Goal: Transaction & Acquisition: Book appointment/travel/reservation

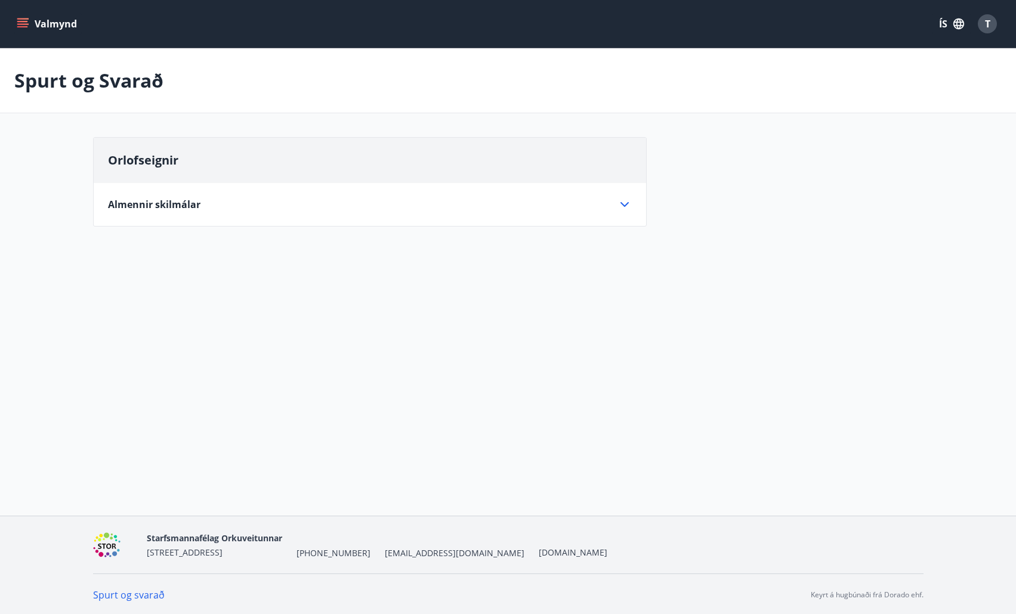
click at [51, 23] on button "Valmynd" at bounding box center [47, 23] width 67 height 21
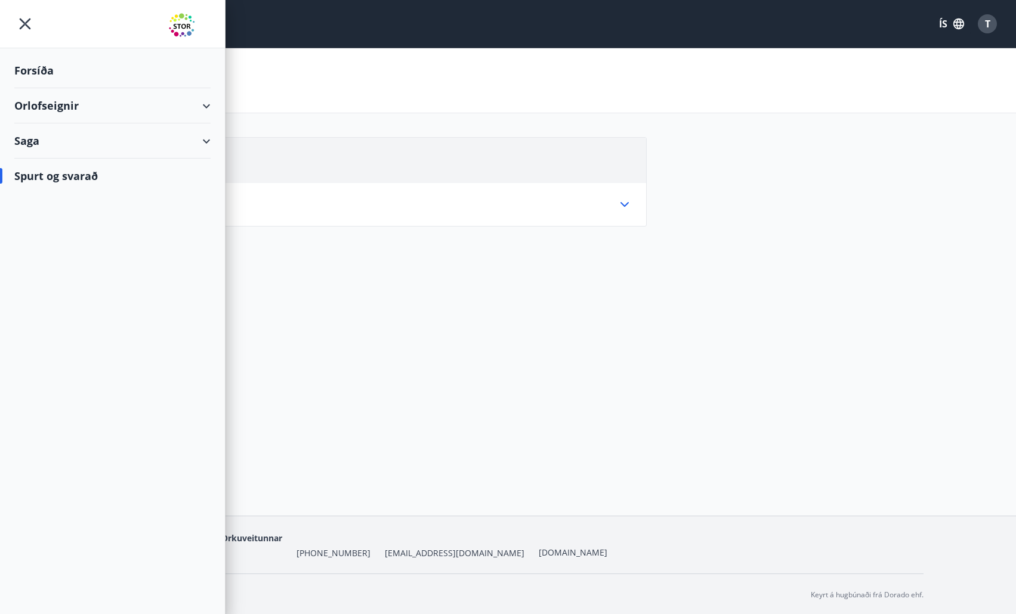
click at [990, 15] on div "T" at bounding box center [986, 23] width 19 height 19
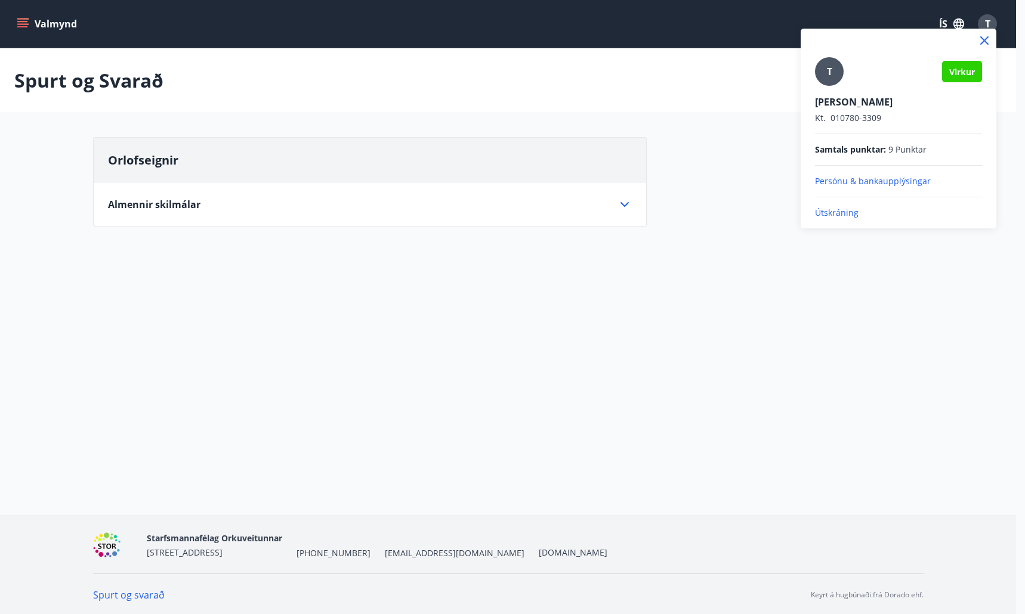
click at [317, 348] on div at bounding box center [512, 307] width 1025 height 614
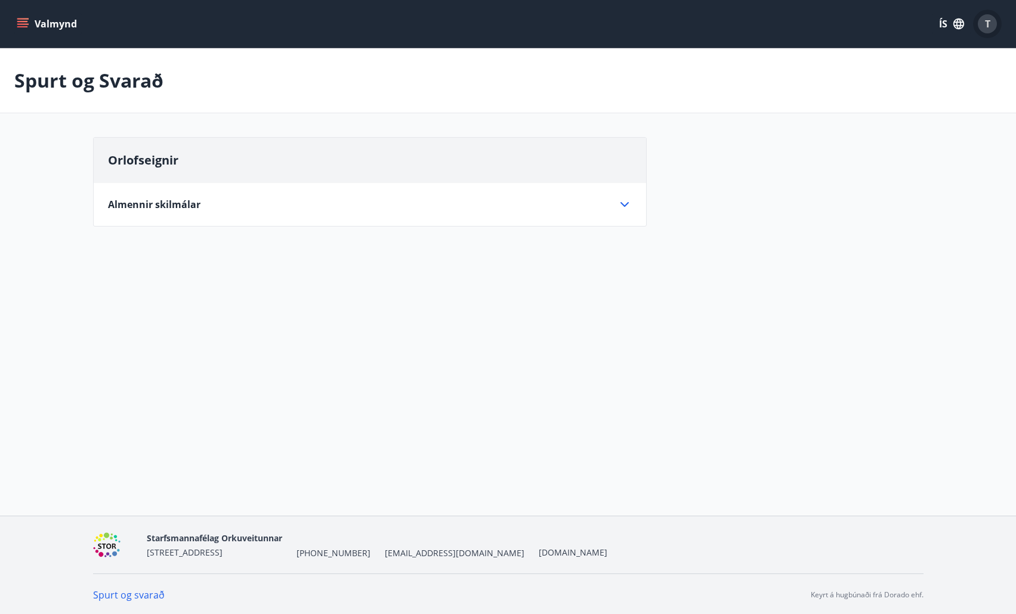
click at [988, 34] on button "T" at bounding box center [987, 24] width 29 height 29
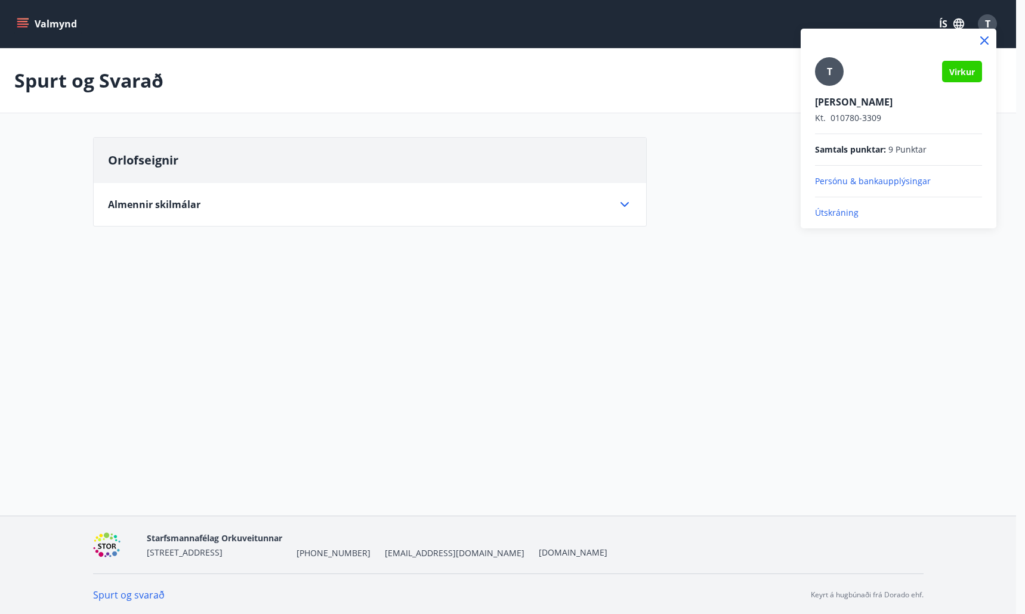
click at [839, 214] on p "Útskráning" at bounding box center [898, 213] width 167 height 12
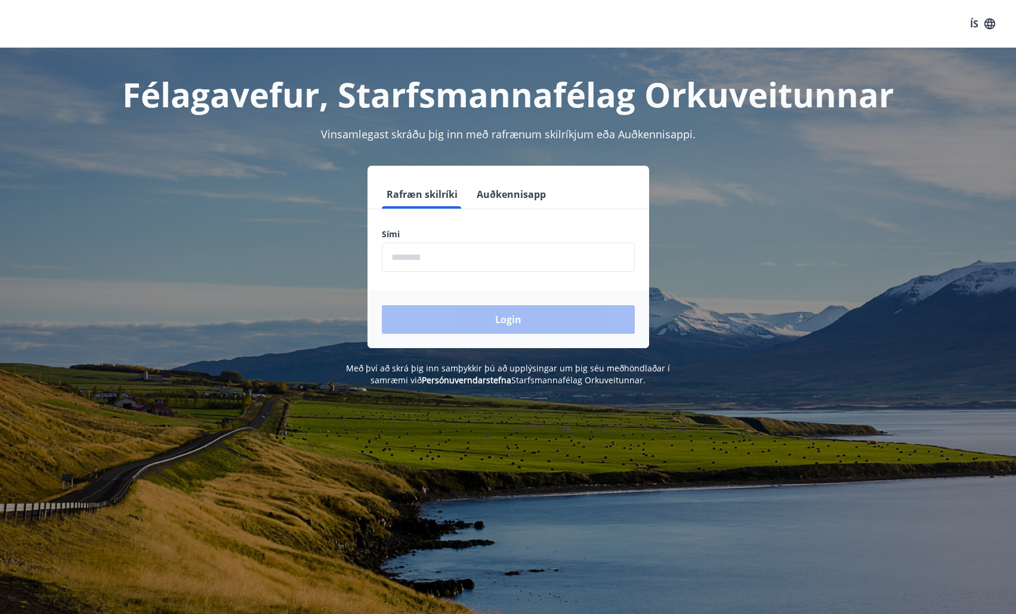
click at [440, 255] on input "phone" at bounding box center [508, 257] width 253 height 29
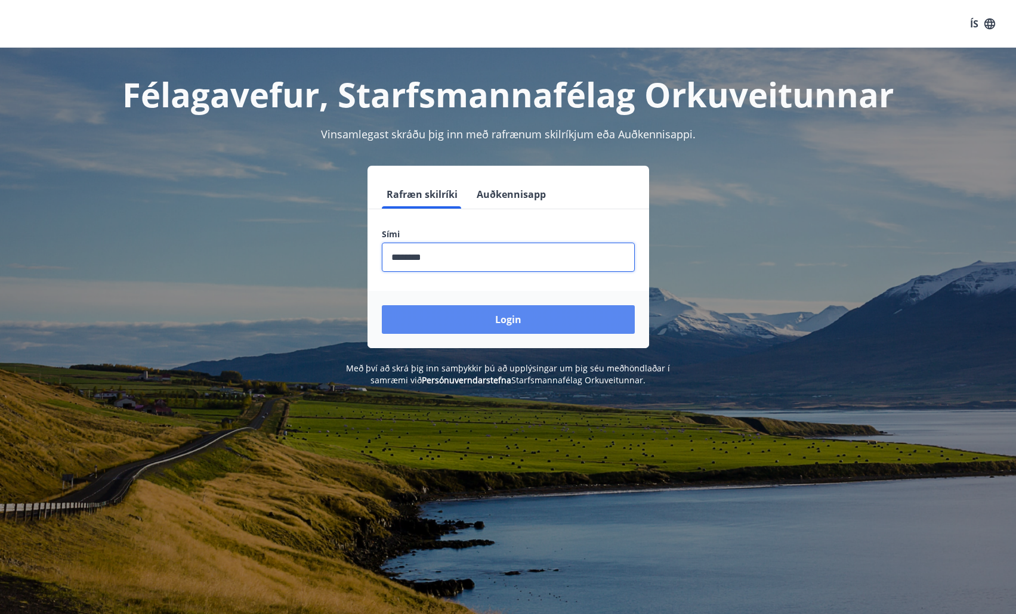
type input "********"
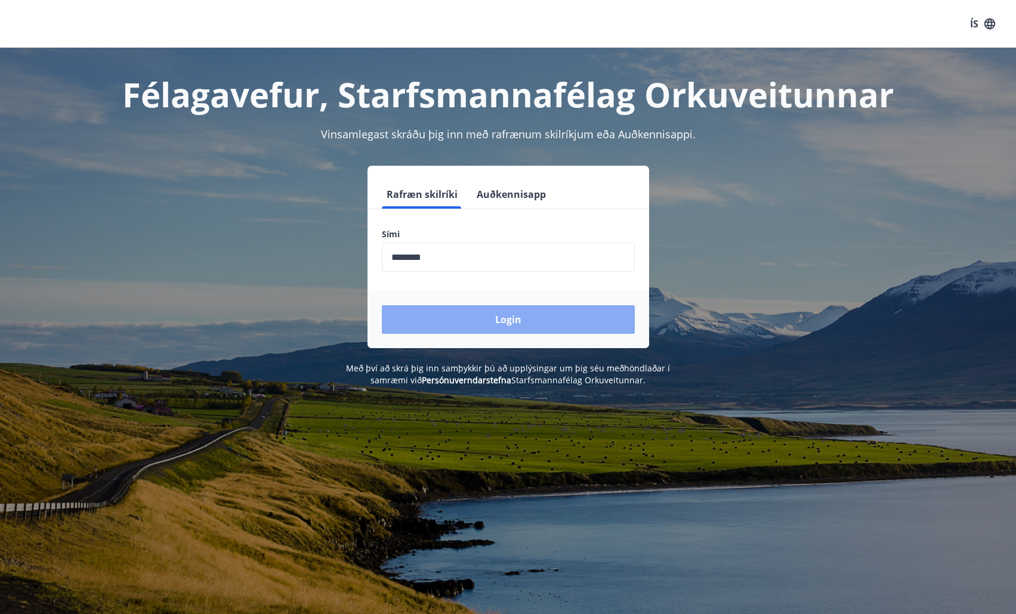
click at [529, 315] on button "Login" at bounding box center [508, 319] width 253 height 29
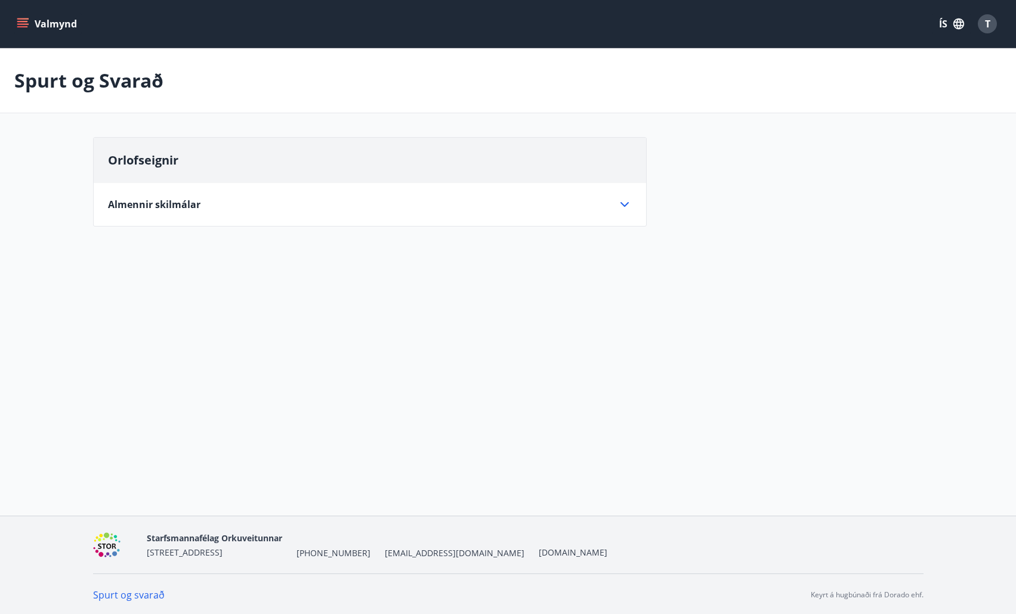
click at [152, 159] on span "Orlofseignir" at bounding box center [143, 160] width 70 height 16
click at [175, 199] on span "Almennir skilmálar" at bounding box center [154, 204] width 92 height 13
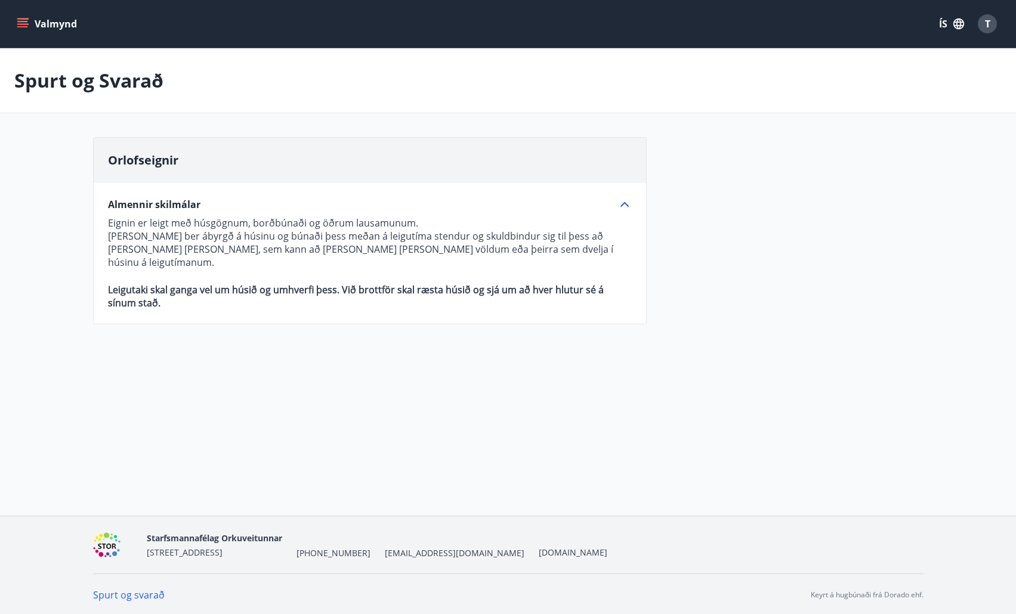
click at [45, 22] on button "Valmynd" at bounding box center [47, 23] width 67 height 21
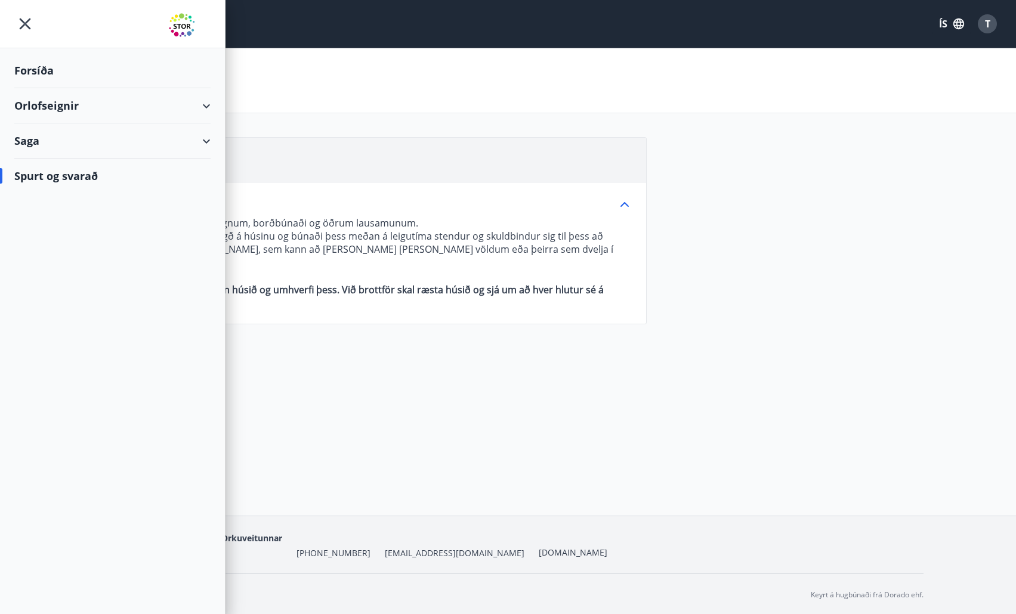
click at [36, 77] on div "Forsíða" at bounding box center [112, 70] width 196 height 35
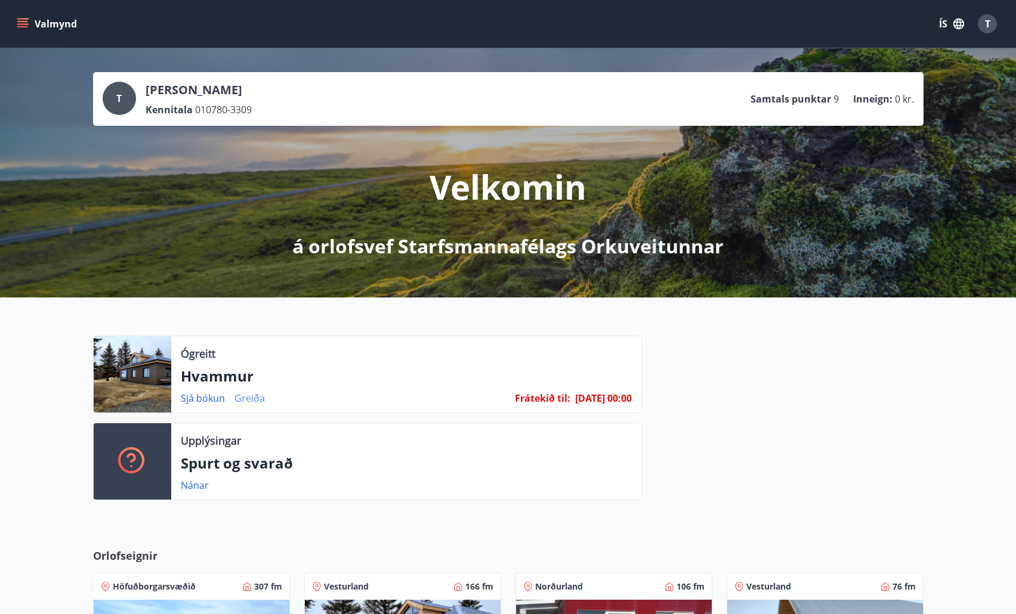
click at [246, 398] on link "Greiða" at bounding box center [249, 398] width 30 height 13
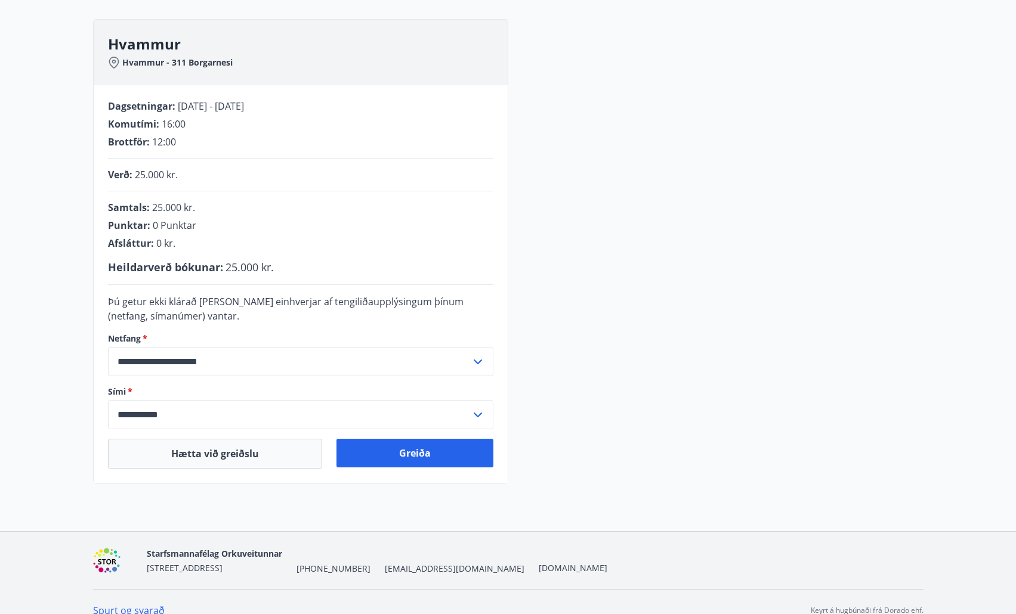
scroll to position [158, 0]
click at [412, 449] on button "Greiða" at bounding box center [414, 452] width 157 height 29
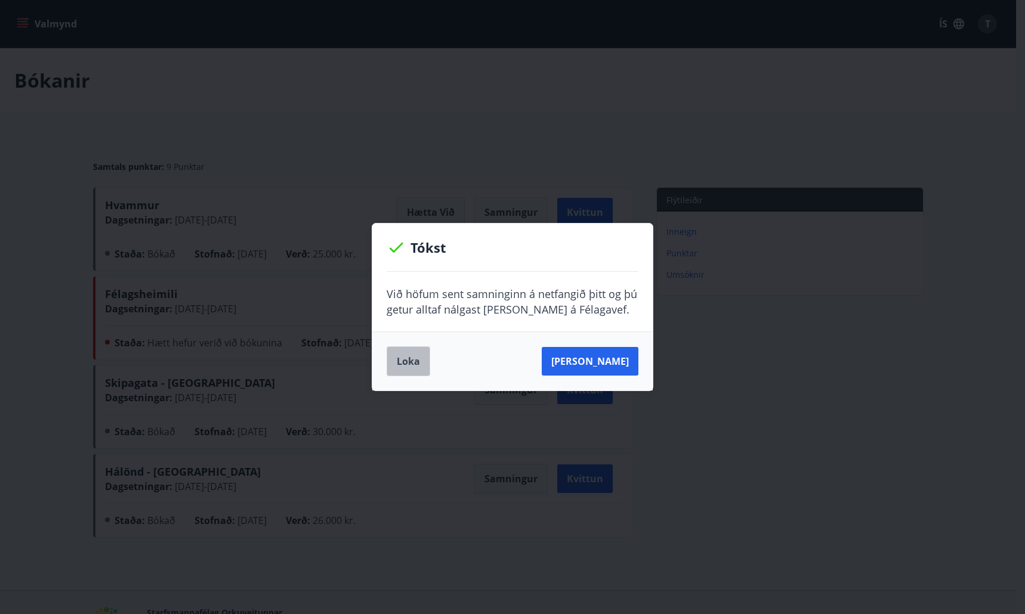
click at [402, 358] on button "Loka" at bounding box center [408, 361] width 44 height 30
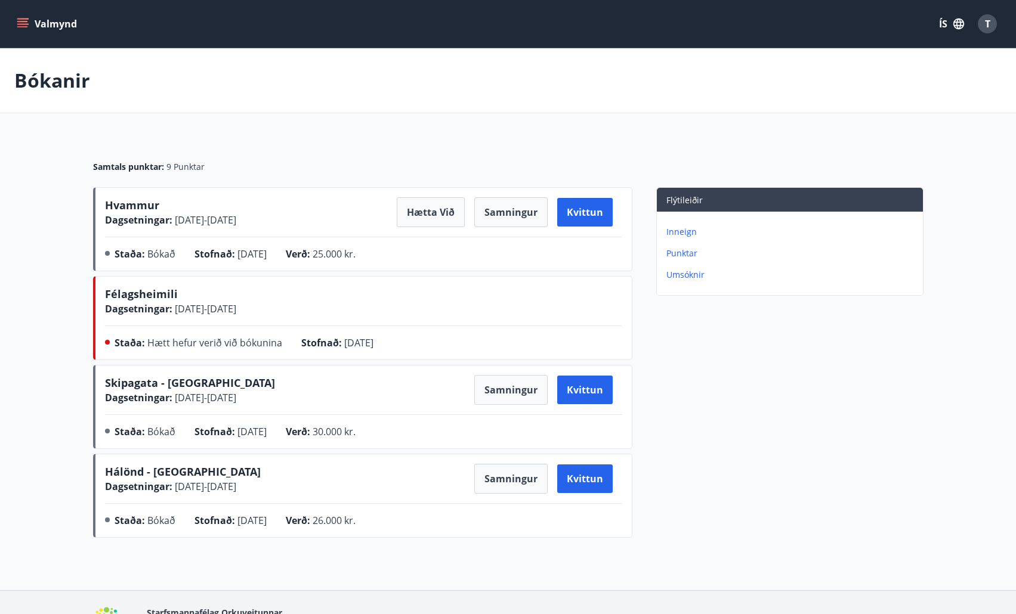
click at [131, 208] on span "Hvammur" at bounding box center [132, 205] width 54 height 14
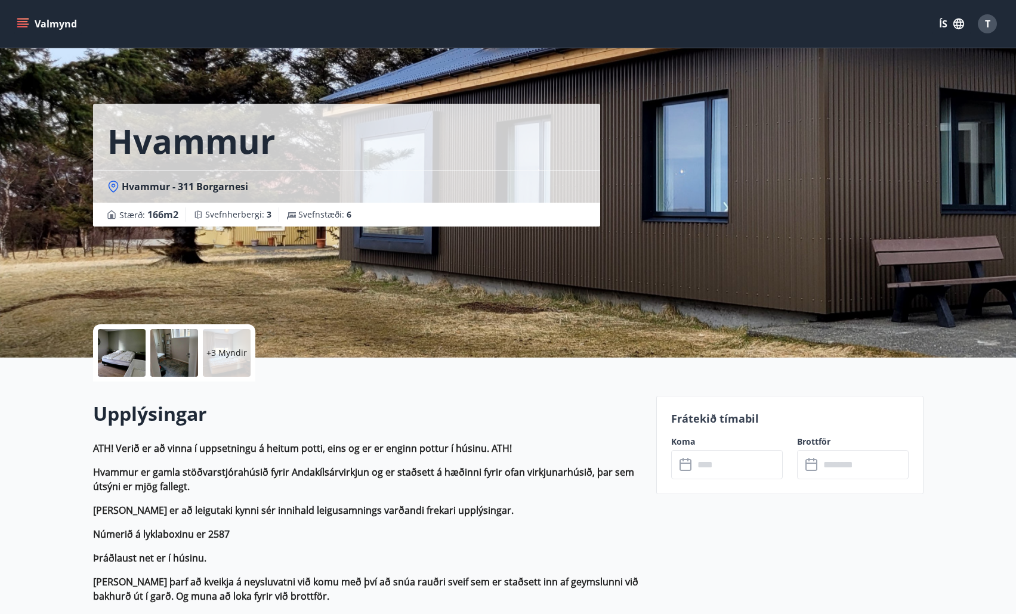
click at [230, 346] on div "+3 Myndir" at bounding box center [227, 353] width 48 height 48
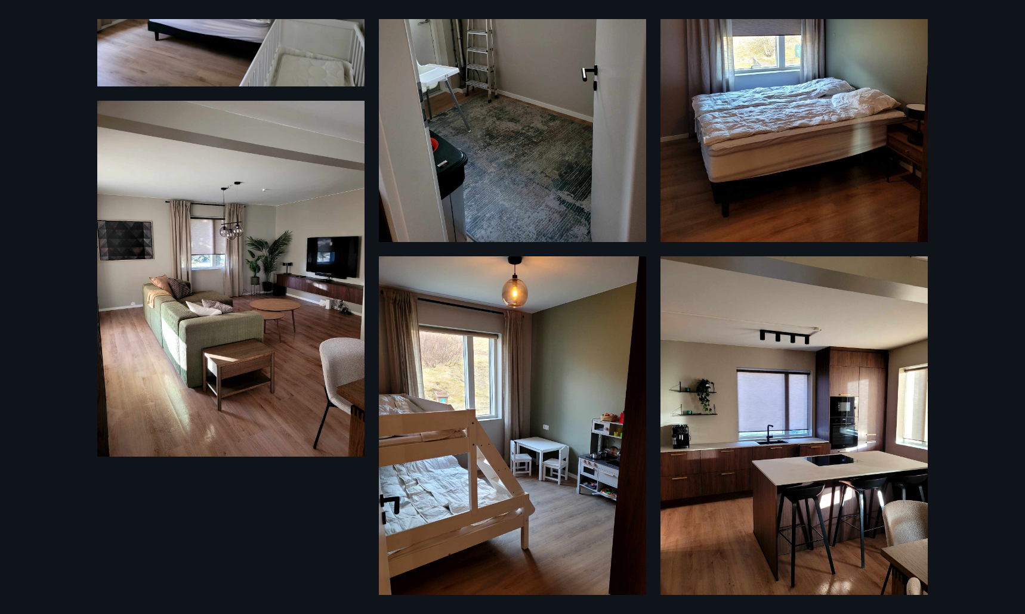
scroll to position [552, 0]
